Goal: Information Seeking & Learning: Learn about a topic

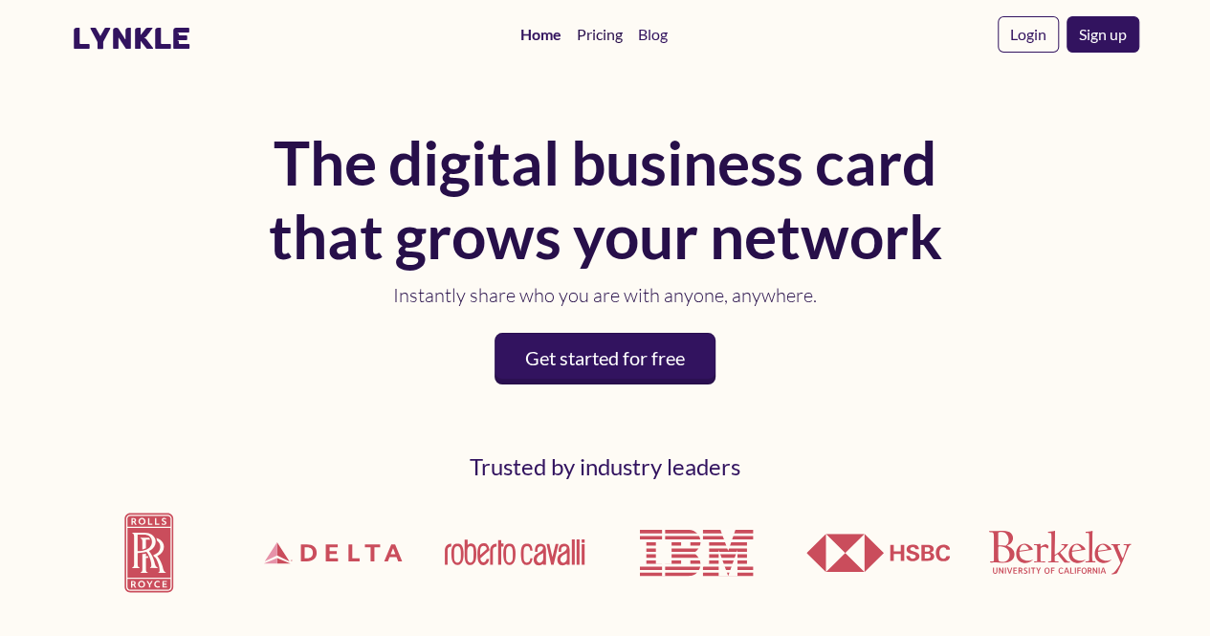
click at [599, 41] on link "Pricing" at bounding box center [599, 34] width 61 height 38
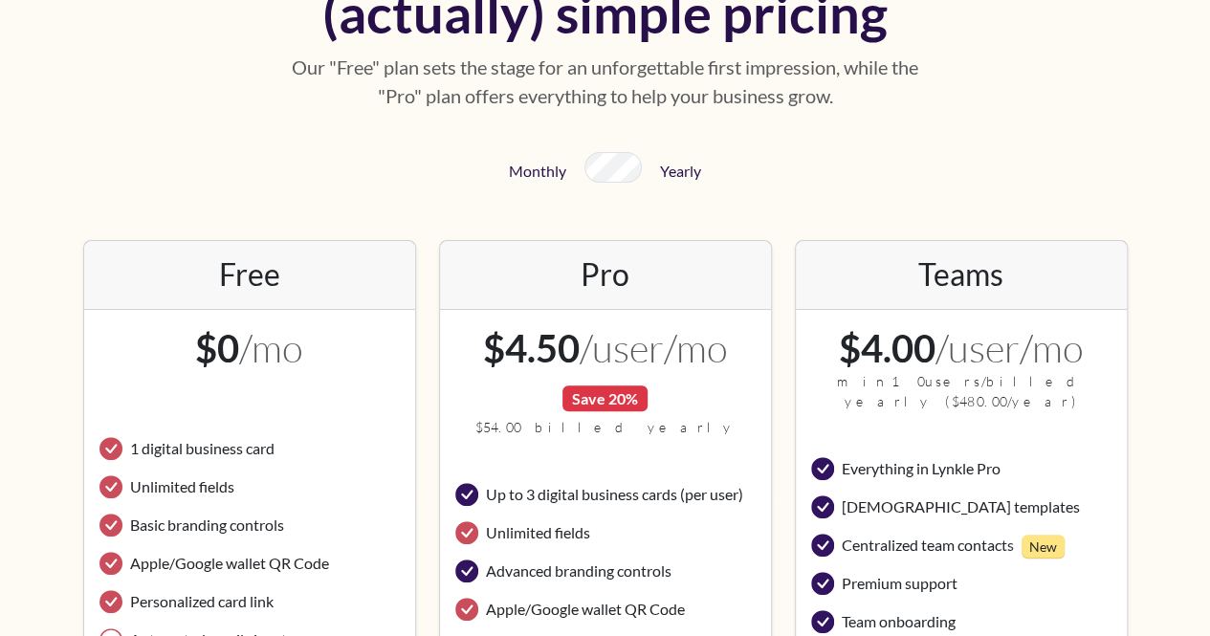
scroll to position [155, 0]
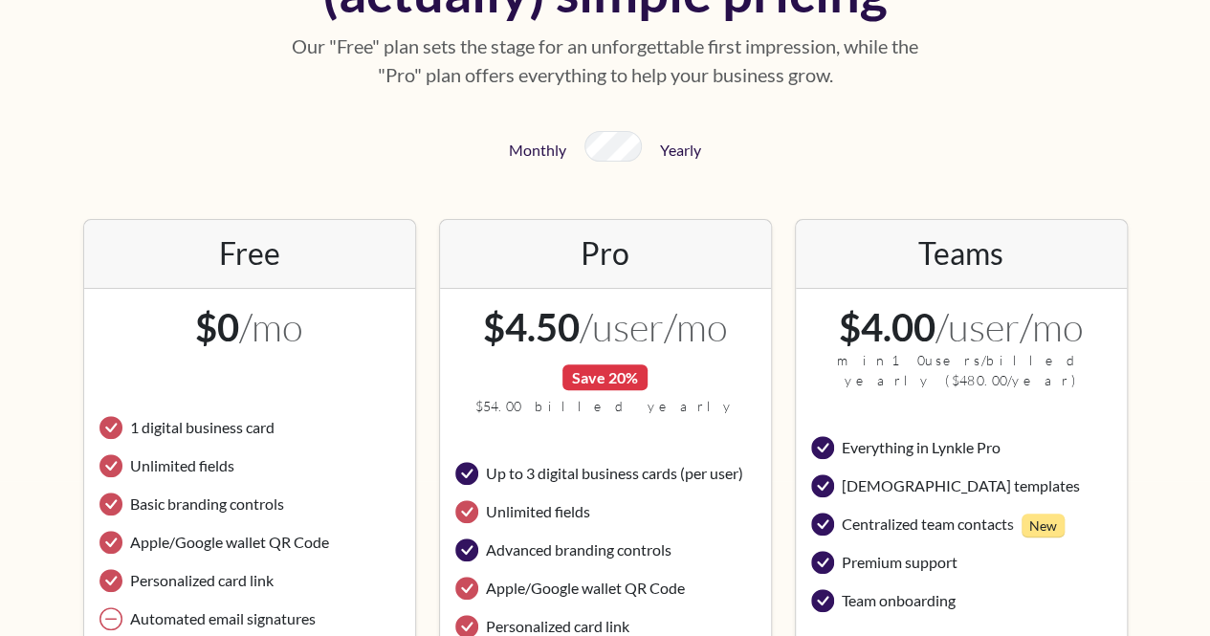
click at [122, 190] on div "(actually) simple pricing Our "Free" plan sets the stage for an unforgettable f…" at bounding box center [606, 495] width 1068 height 1100
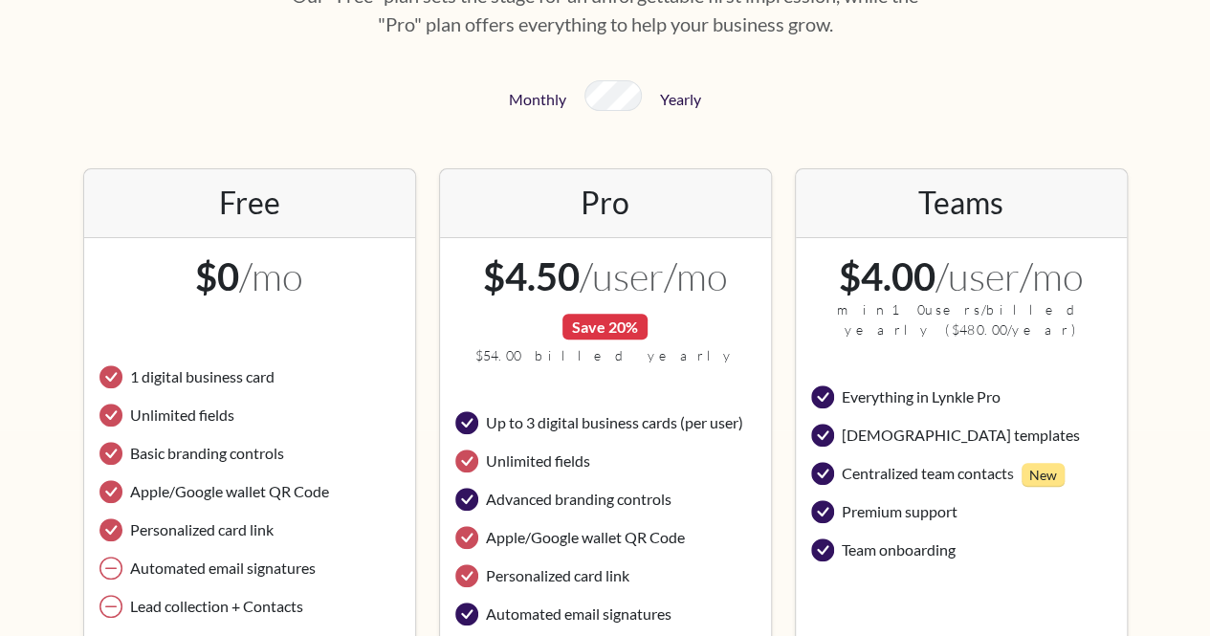
scroll to position [0, 0]
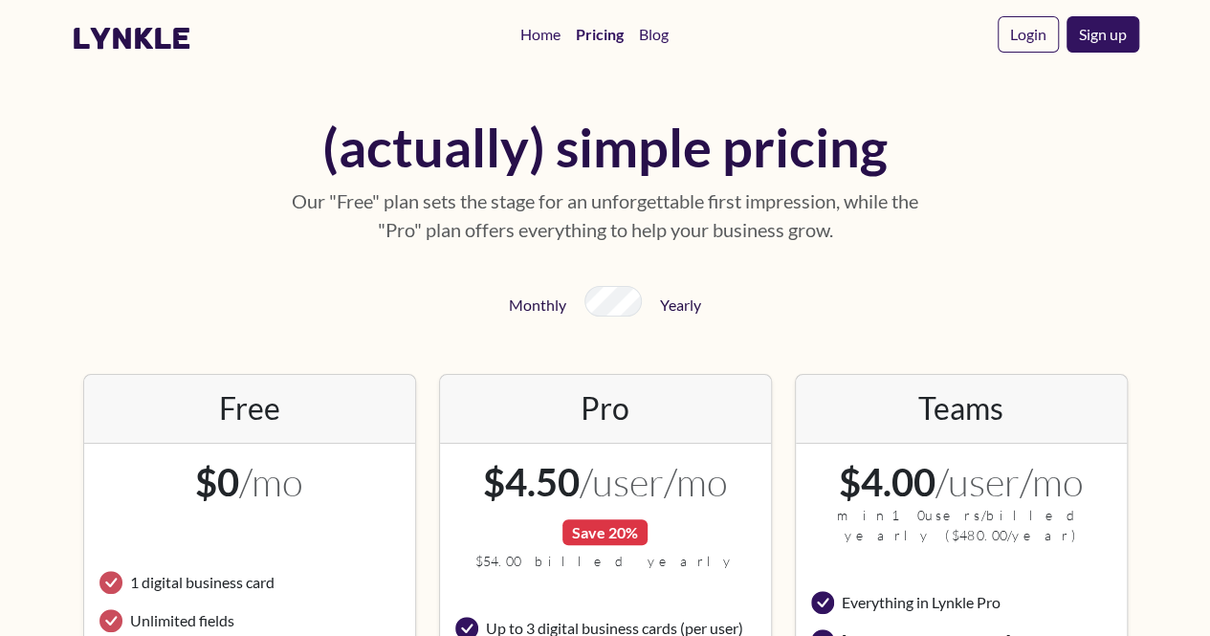
click at [136, 47] on link "lynkle" at bounding box center [132, 38] width 120 height 36
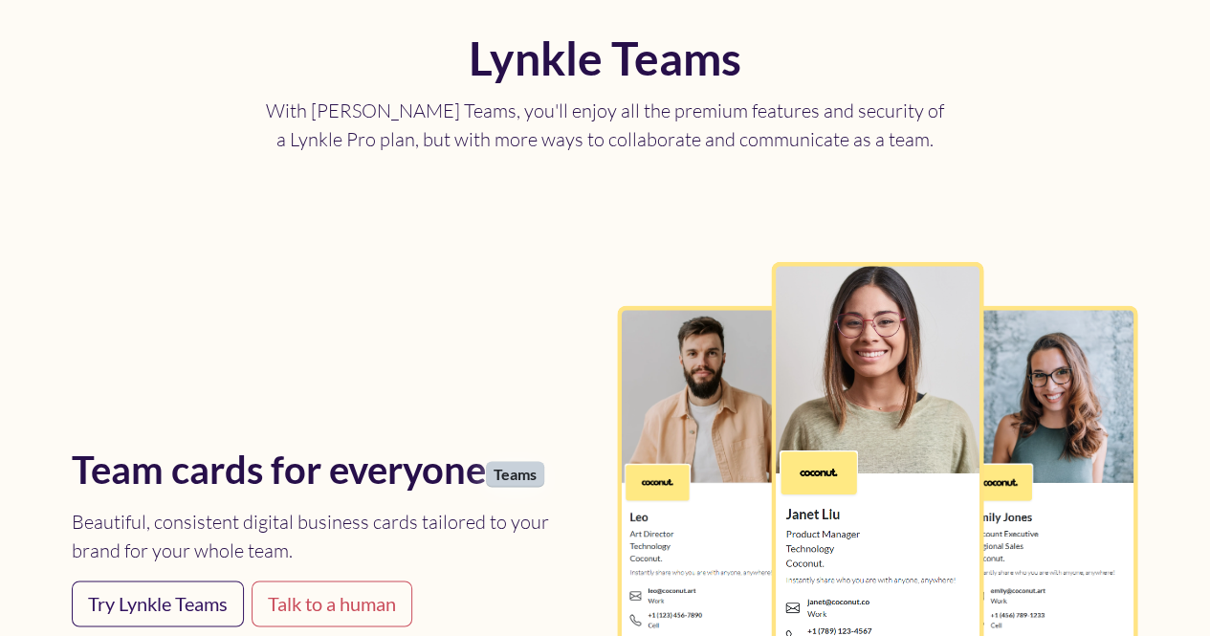
scroll to position [4793, 0]
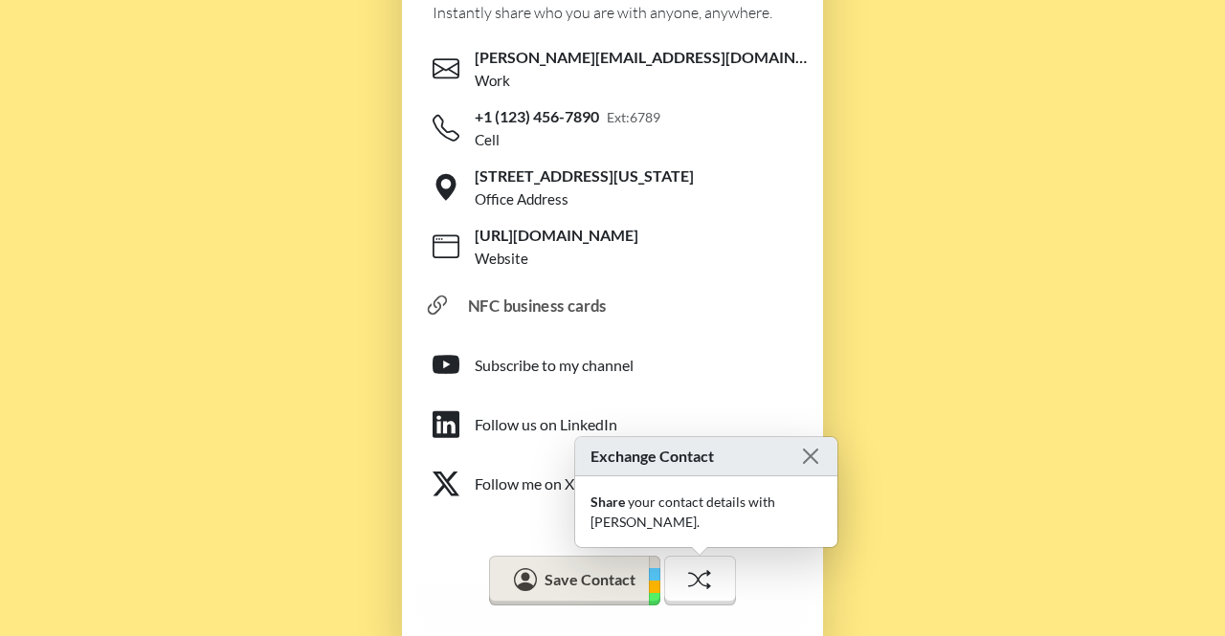
scroll to position [749, 0]
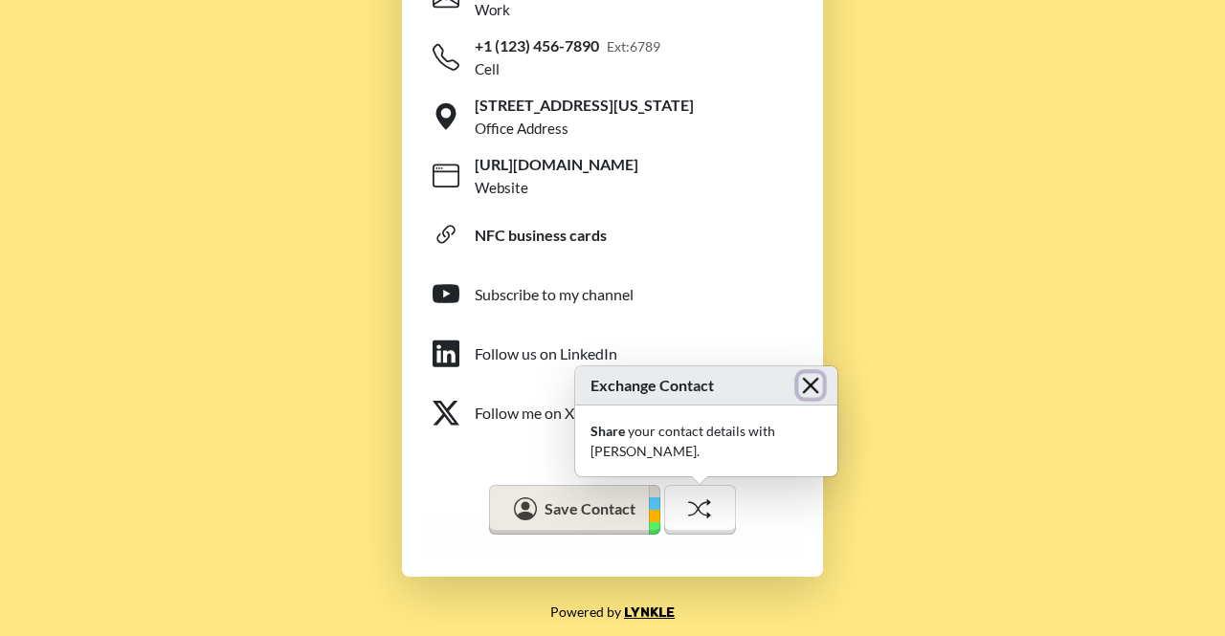
click at [799, 397] on button "Close" at bounding box center [810, 385] width 24 height 24
